Goal: Understand process/instructions: Learn how to perform a task or action

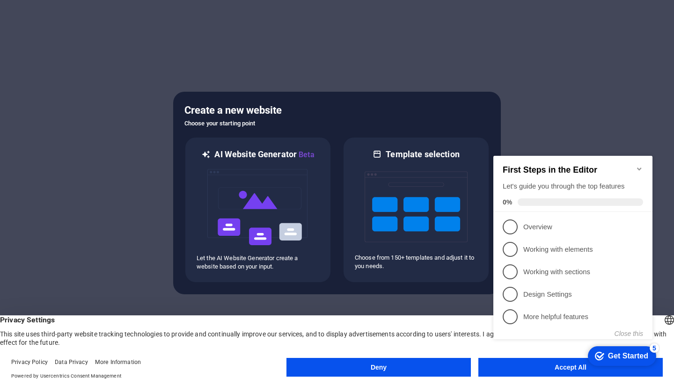
click div "checkmark Get Started 5 First Steps in the Editor Let's guide you through the t…"
click at [511, 221] on span "1" at bounding box center [510, 227] width 15 height 15
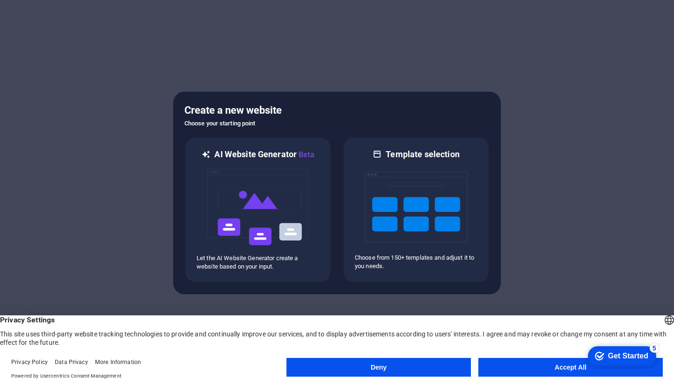
click at [504, 365] on button "Accept All" at bounding box center [571, 367] width 184 height 19
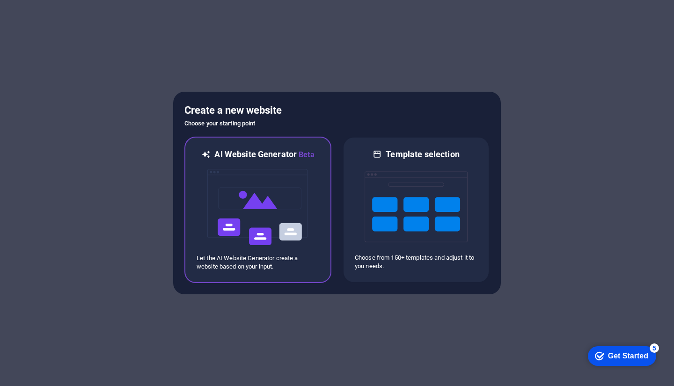
click at [274, 177] on img at bounding box center [258, 208] width 103 height 94
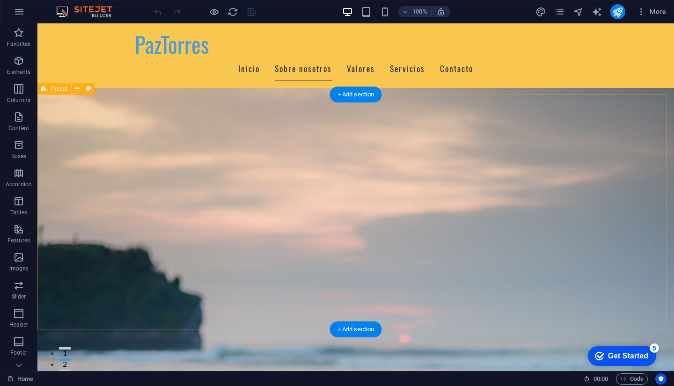
scroll to position [122, 0]
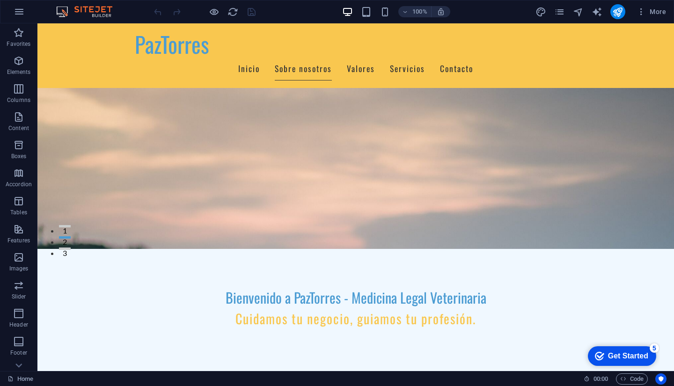
click at [613, 358] on div "Get Started" at bounding box center [628, 356] width 40 height 8
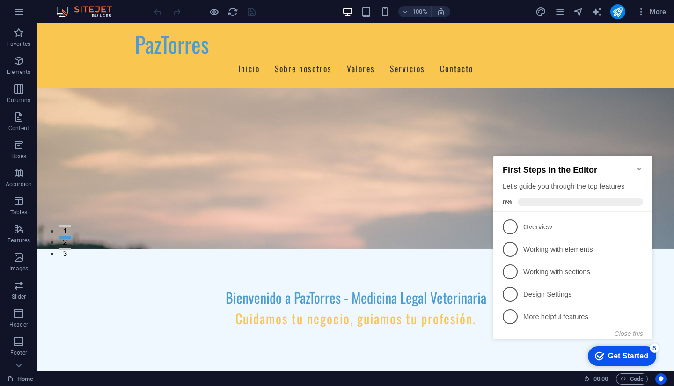
click at [613, 358] on div "Get Started" at bounding box center [628, 356] width 40 height 8
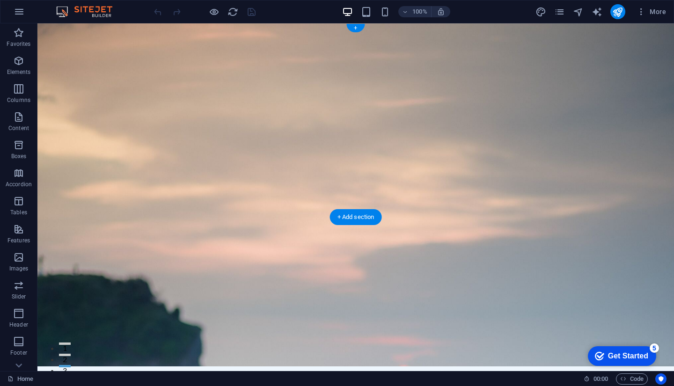
scroll to position [0, 0]
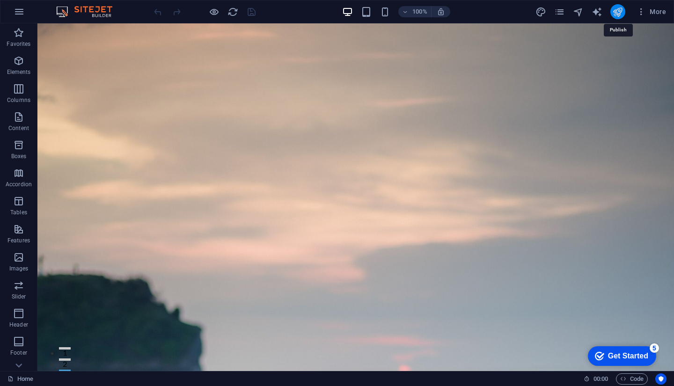
click at [616, 13] on icon "publish" at bounding box center [617, 12] width 11 height 11
